Goal: Find specific page/section: Find specific page/section

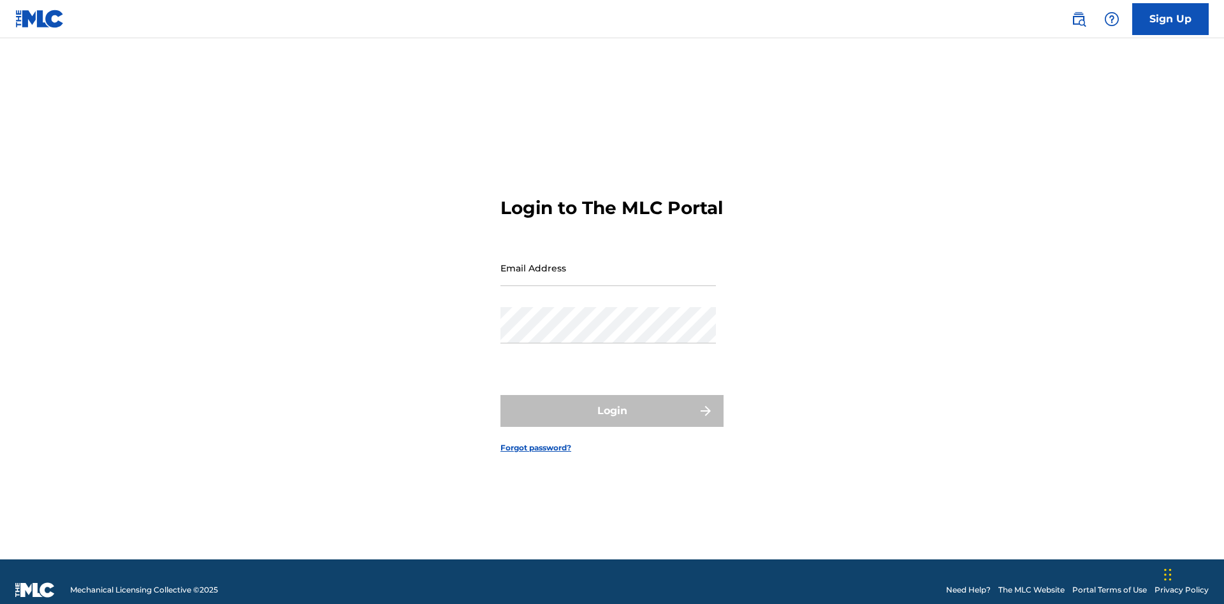
scroll to position [17, 0]
click at [608, 262] on input "Email Address" at bounding box center [607, 268] width 215 height 36
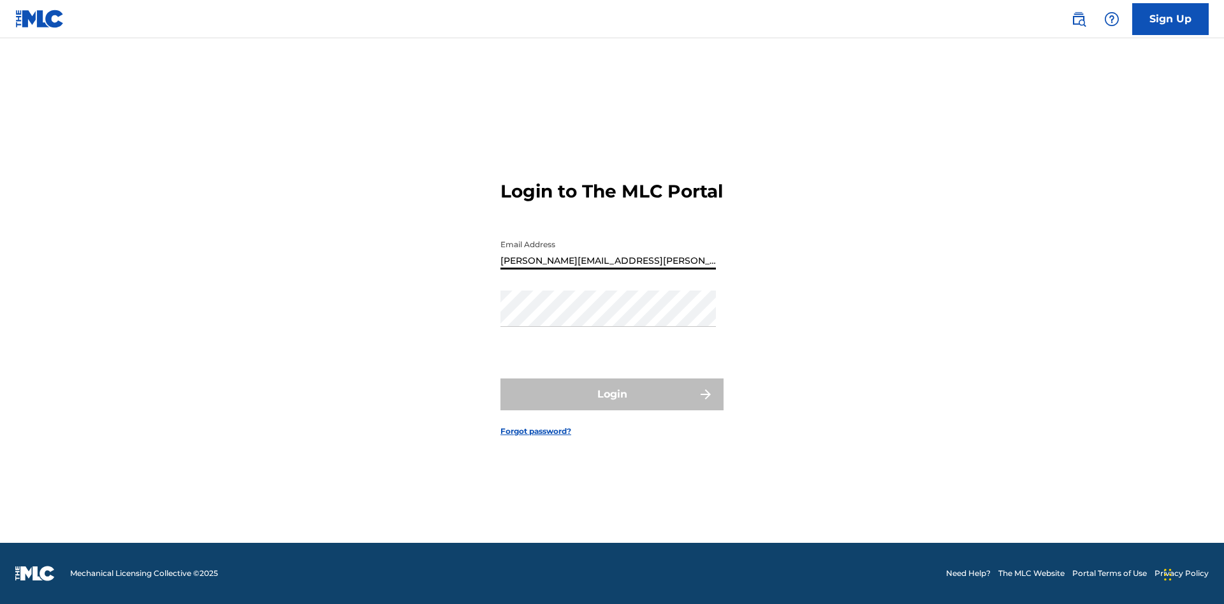
type input "[PERSON_NAME][EMAIL_ADDRESS][PERSON_NAME][DOMAIN_NAME]"
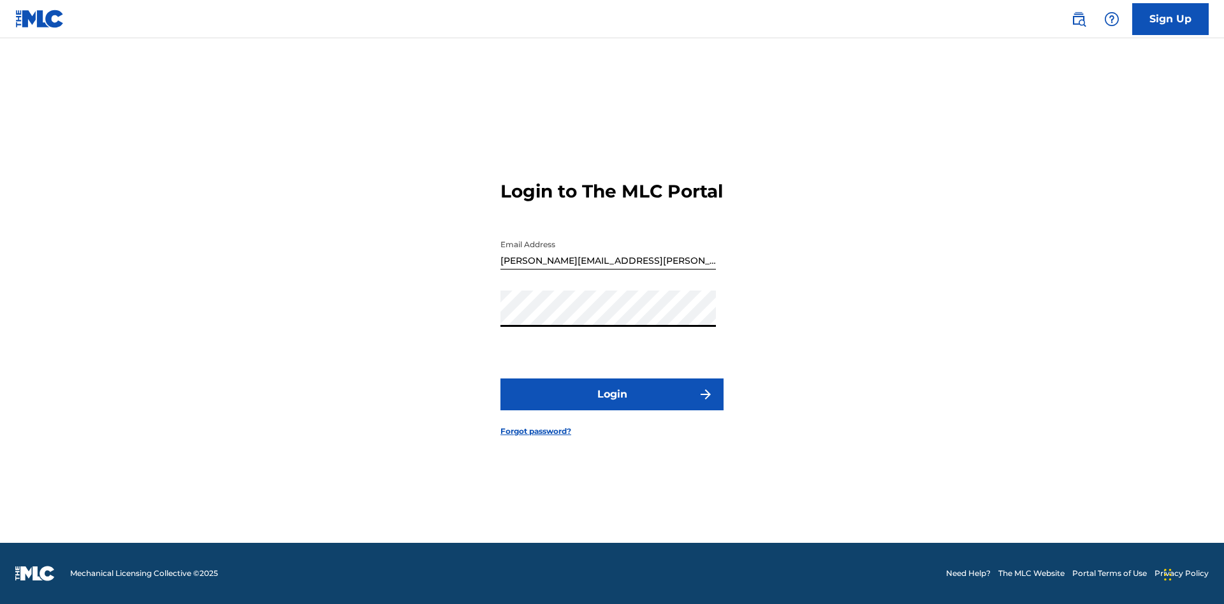
click at [612, 405] on button "Login" at bounding box center [611, 395] width 223 height 32
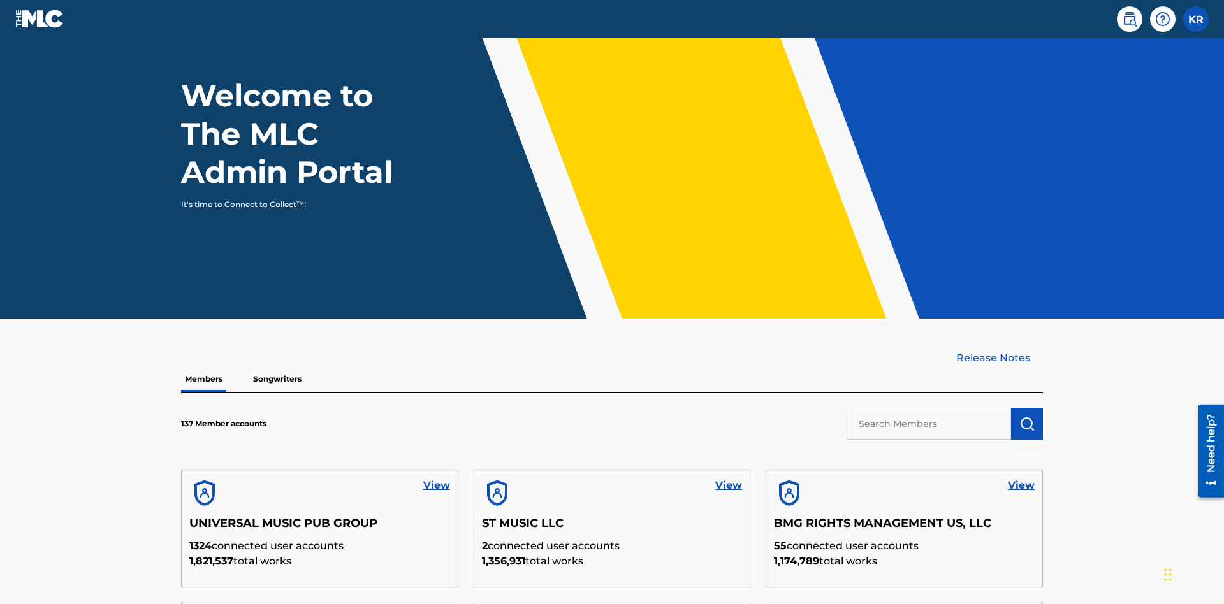
click at [929, 408] on input "text" at bounding box center [929, 424] width 164 height 32
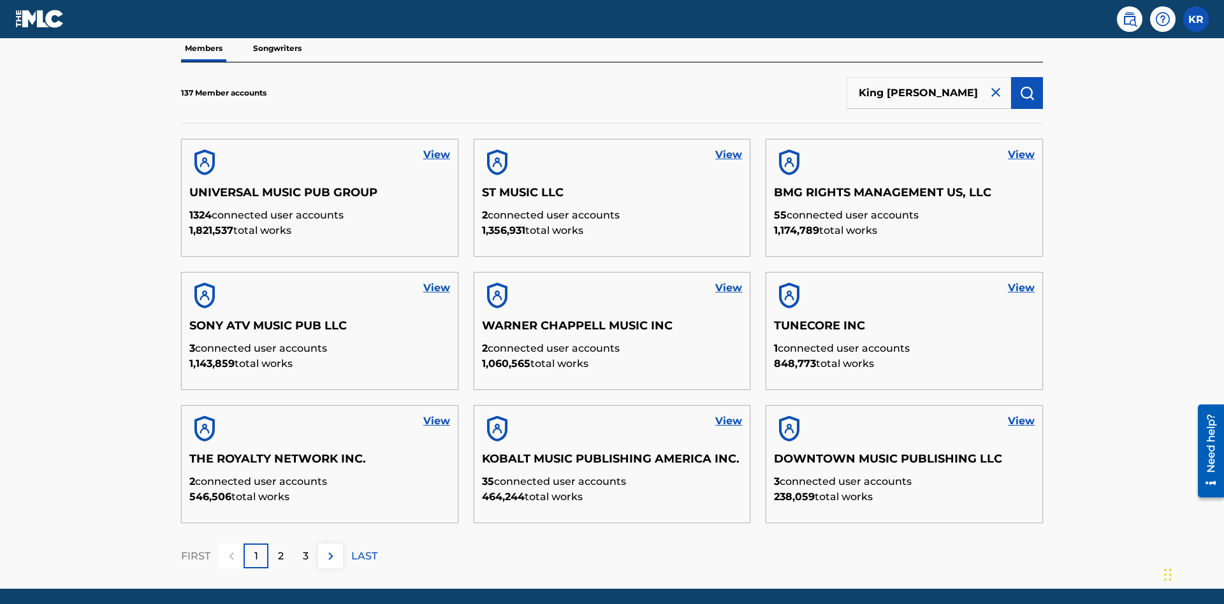
type input "King [PERSON_NAME]"
click at [1027, 85] on img "submit" at bounding box center [1026, 92] width 15 height 15
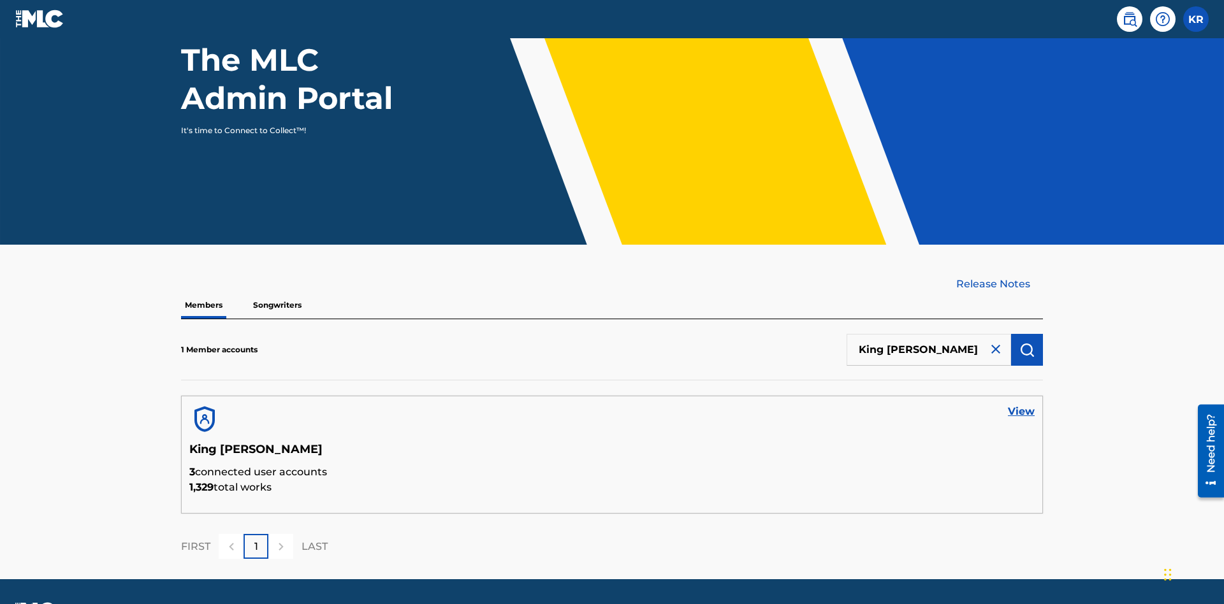
click at [1021, 404] on link "View" at bounding box center [1021, 411] width 27 height 15
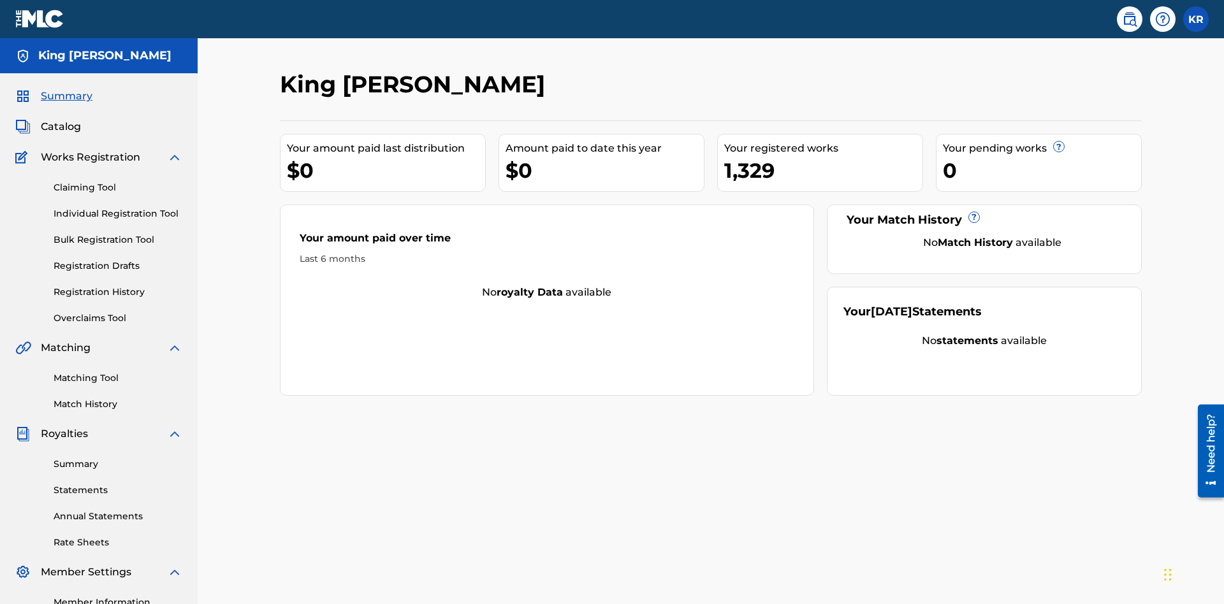
click at [61, 119] on span "Catalog" at bounding box center [61, 126] width 40 height 15
